Goal: Information Seeking & Learning: Understand process/instructions

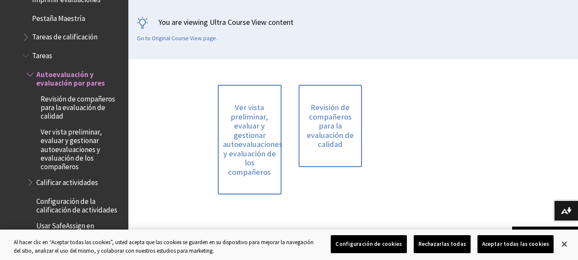
scroll to position [128, 0]
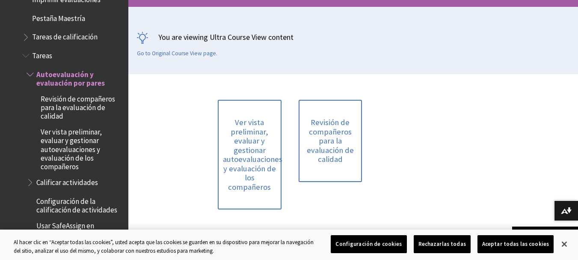
click at [76, 92] on span "Revisión de compañeros para la evaluación de calidad" at bounding box center [82, 106] width 82 height 29
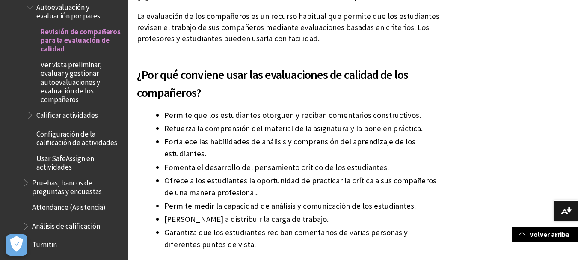
click at [56, 76] on span "Ver vista preliminar, evaluar y gestionar autoevaluaciones y evaluación de los …" at bounding box center [82, 80] width 82 height 46
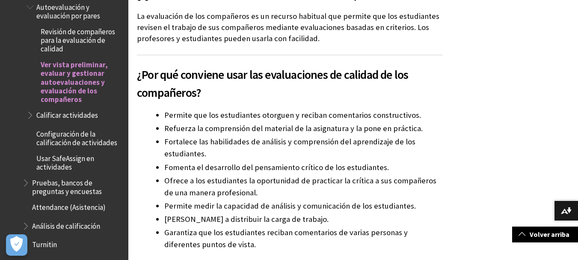
scroll to position [182, 0]
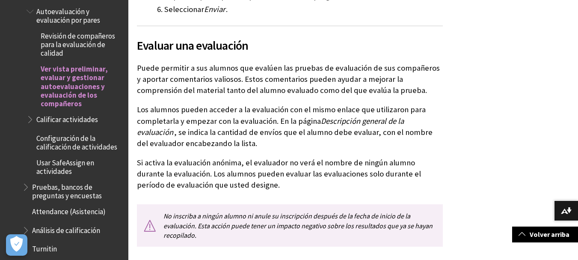
scroll to position [1192, 0]
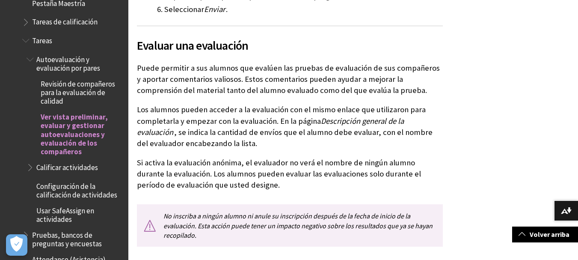
click at [70, 80] on span "Revisión de compañeros para la evaluación de calidad" at bounding box center [82, 91] width 82 height 29
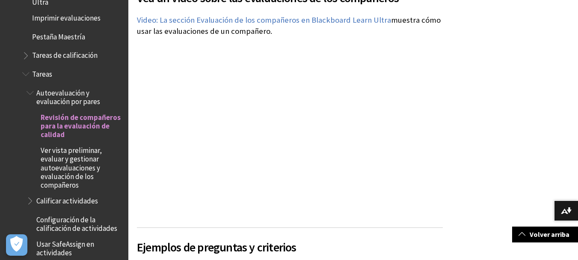
scroll to position [471, 0]
